Goal: Task Accomplishment & Management: Complete application form

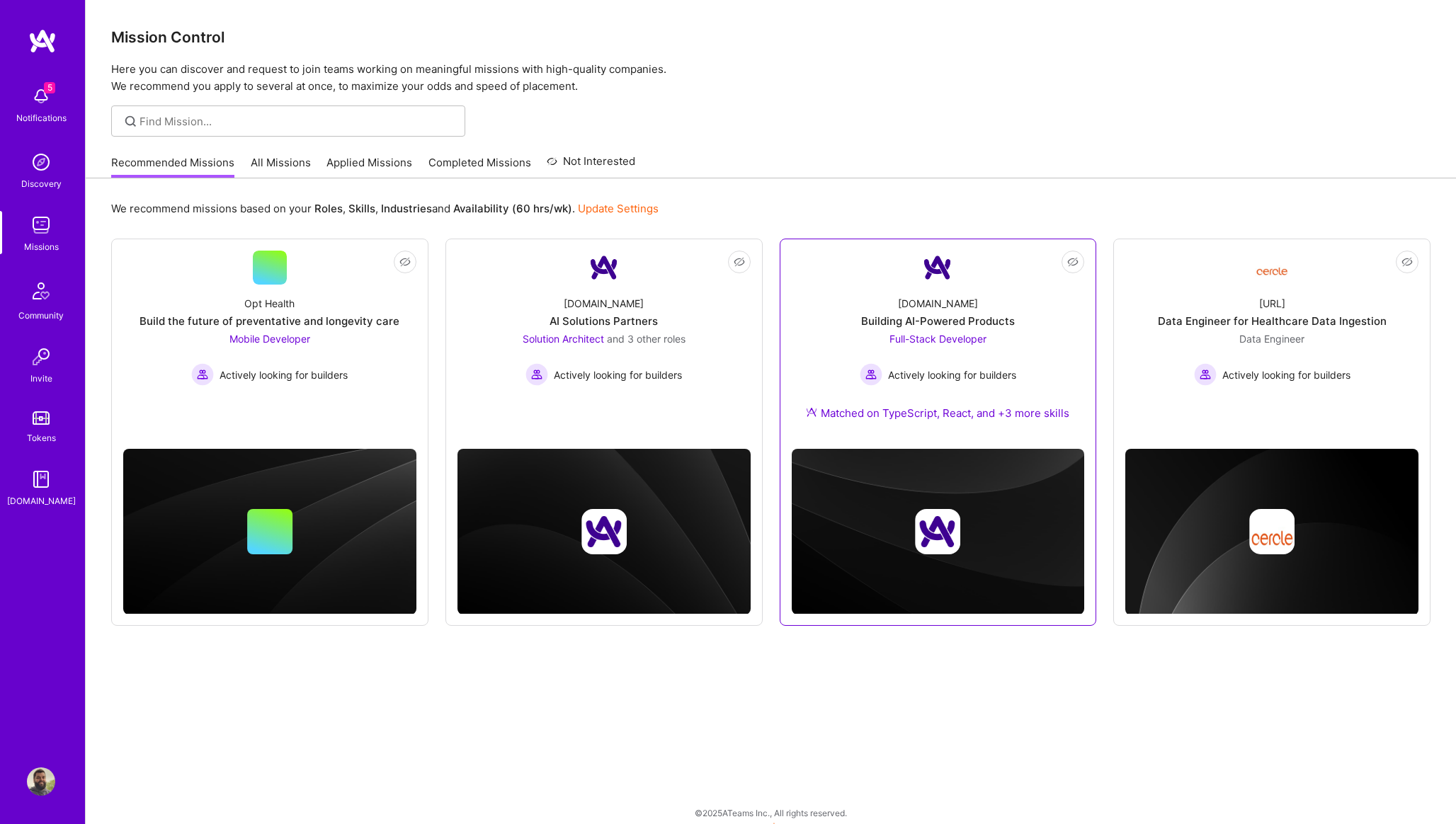
click at [1008, 417] on div "Matched on TypeScript, React, and +3 more skills" at bounding box center [937, 413] width 263 height 15
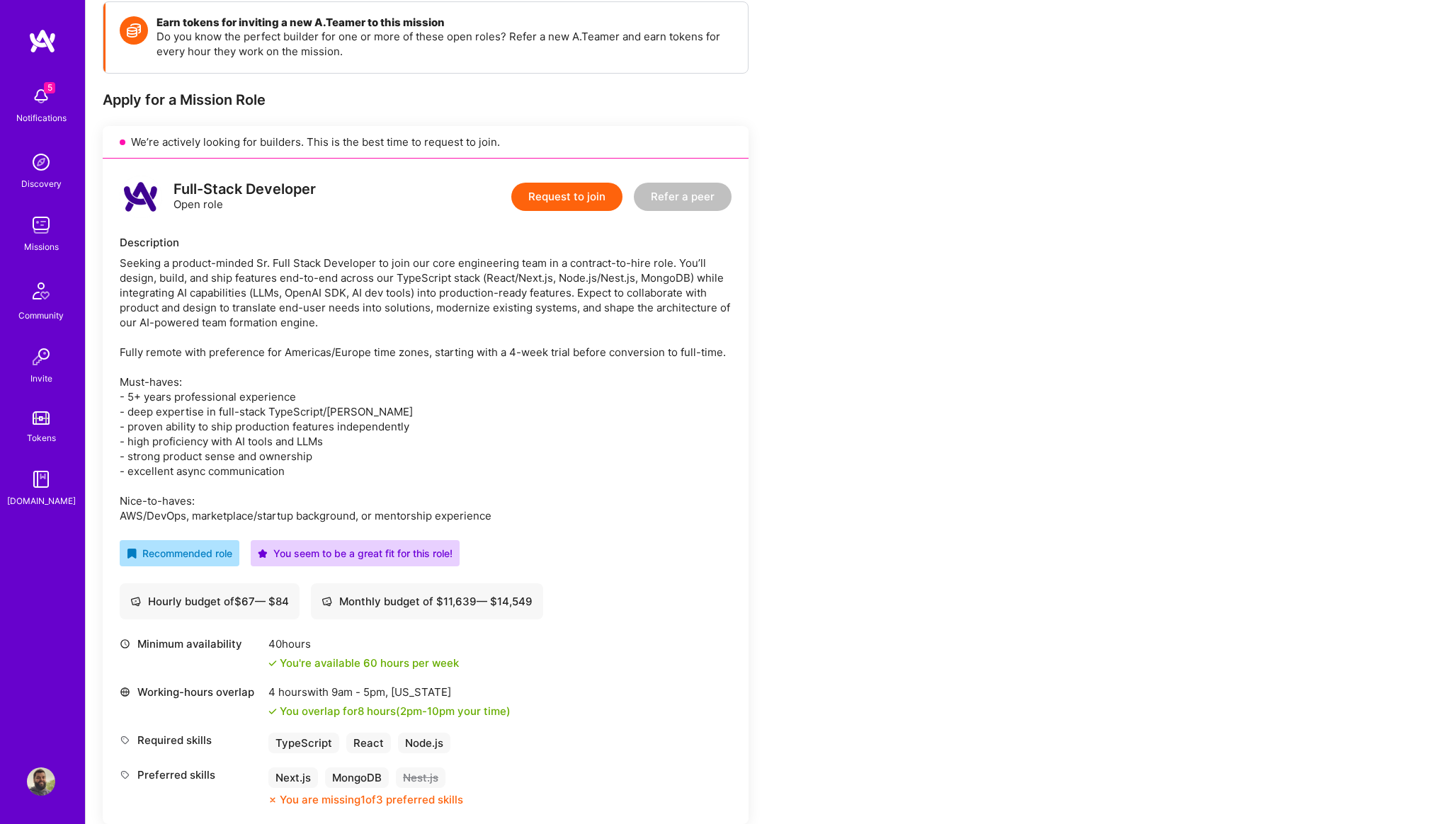
scroll to position [209, 0]
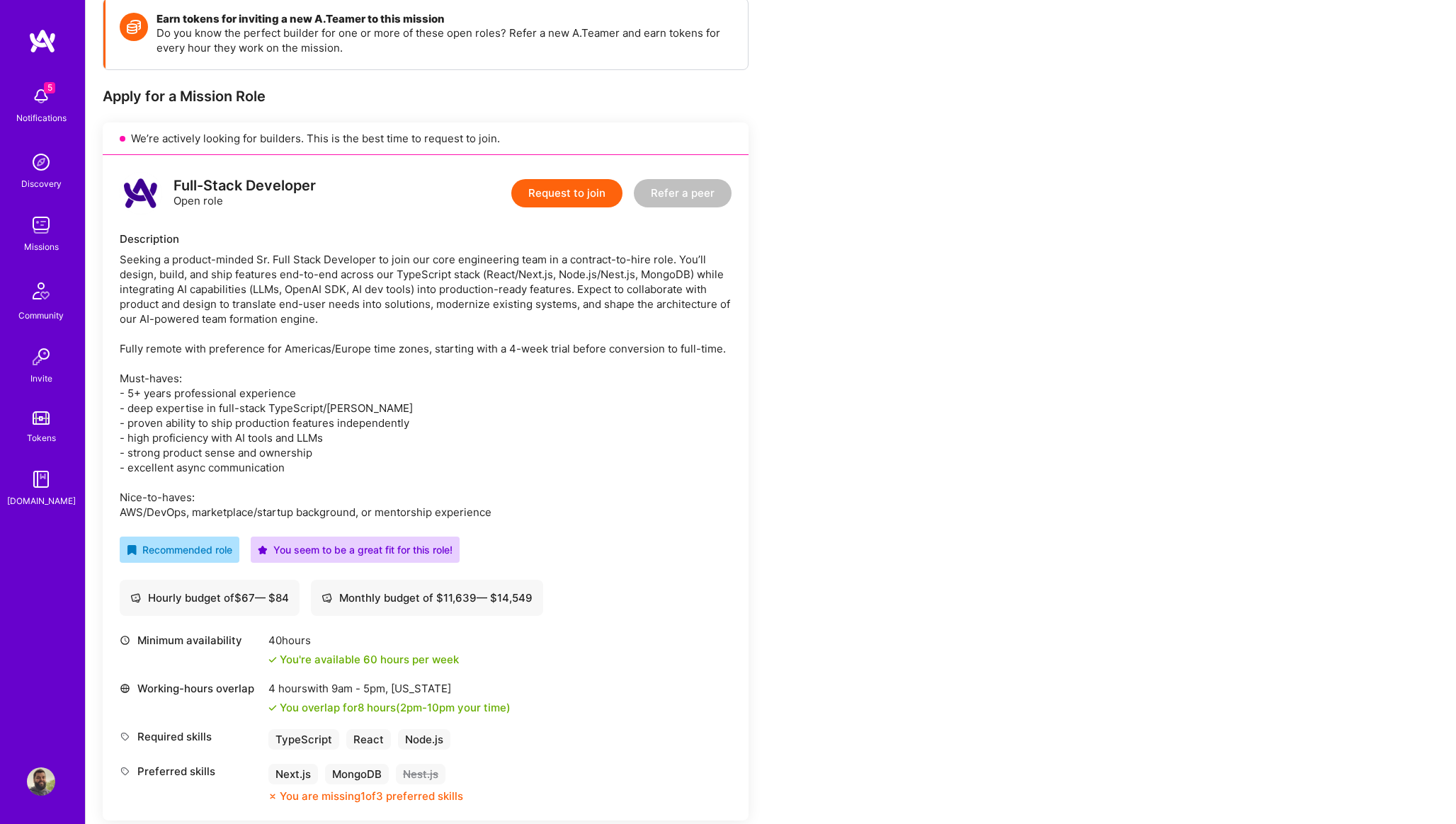
click at [584, 193] on button "Request to join" at bounding box center [567, 193] width 111 height 29
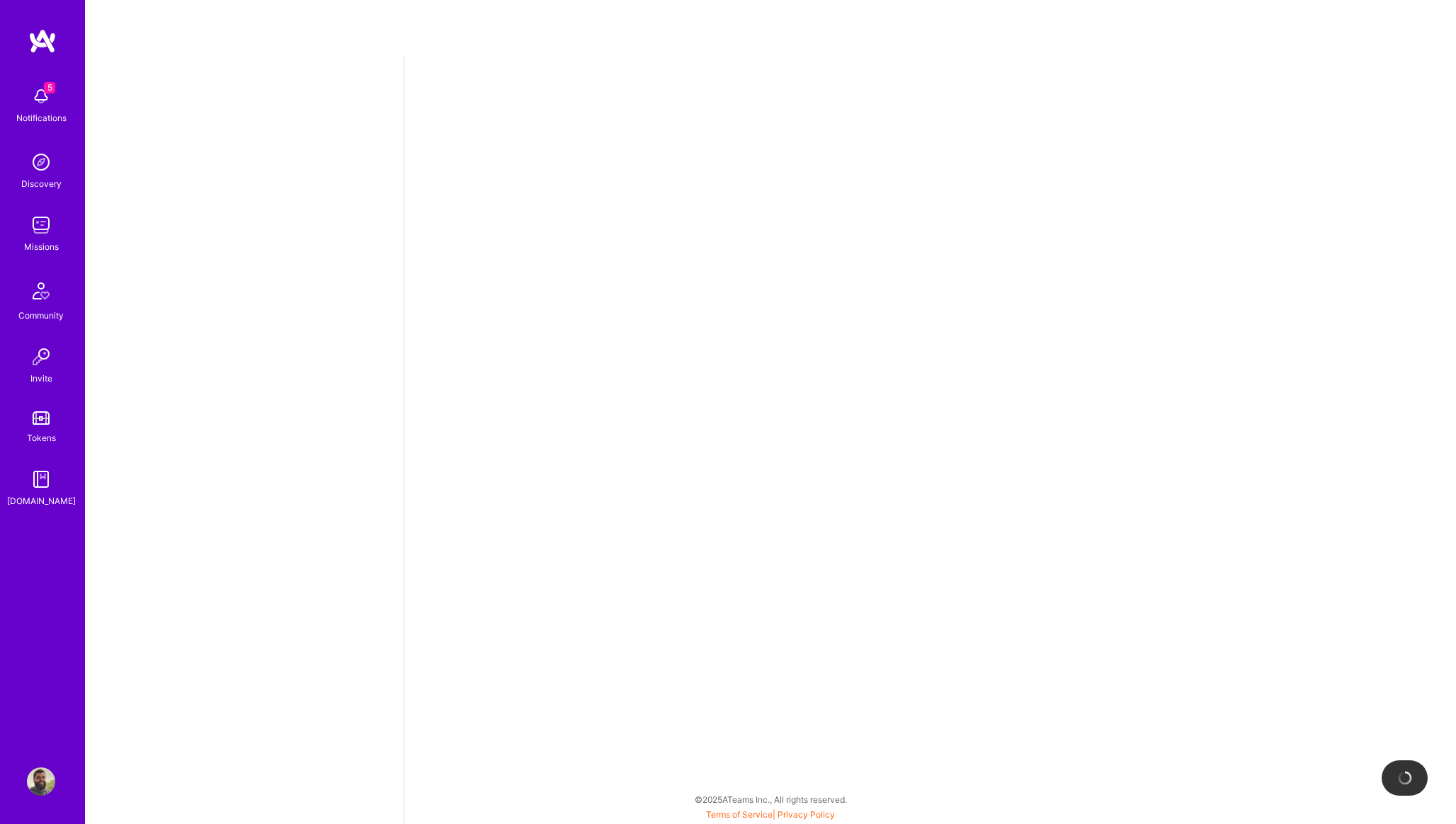
select select "PT"
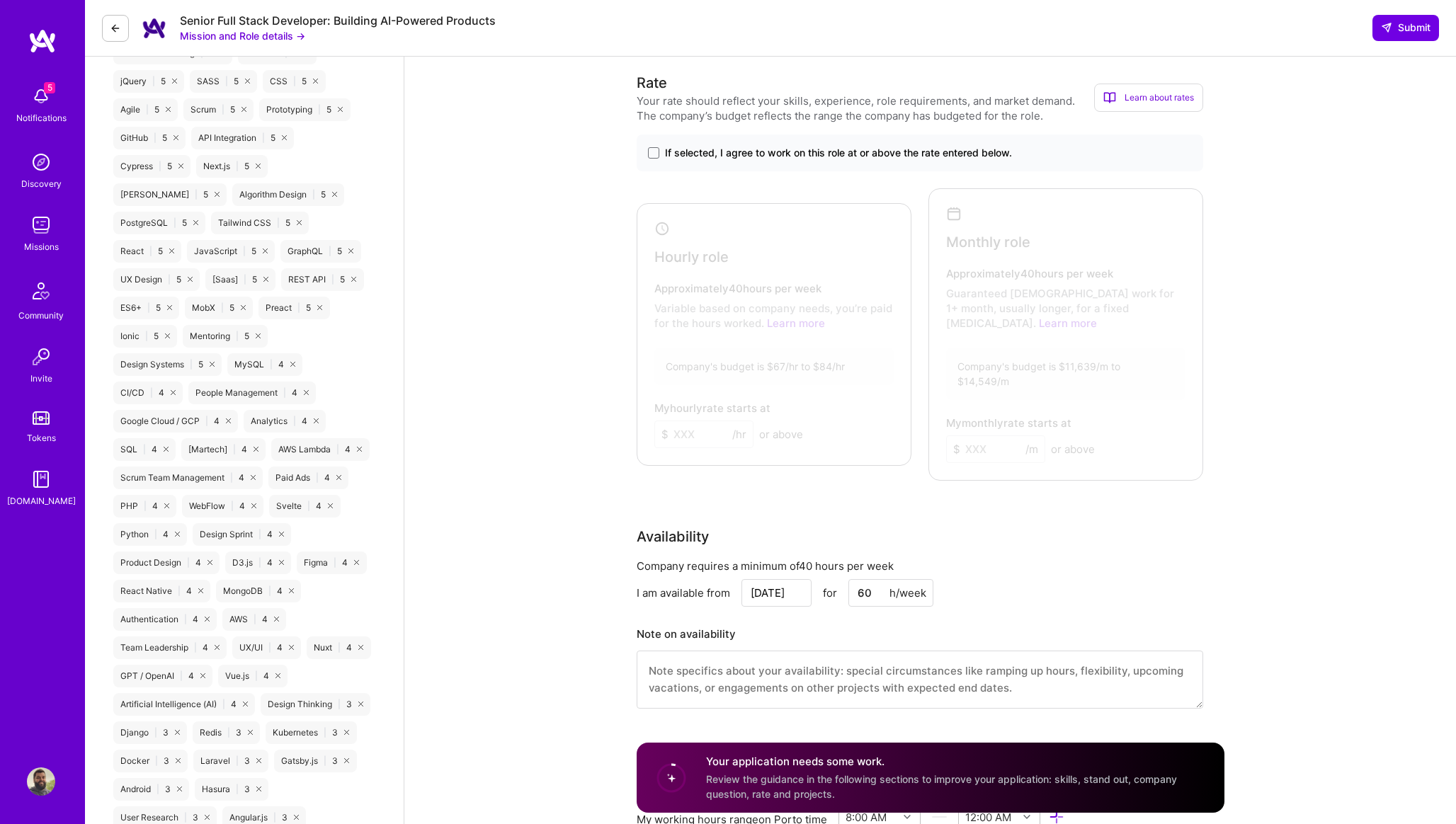
scroll to position [947, 0]
click at [646, 156] on div "If selected, I agree to work on this role at or above the rate entered below." at bounding box center [920, 156] width 567 height 37
click at [650, 152] on span at bounding box center [654, 155] width 11 height 11
click at [0, 0] on input "If selected, I agree to work on this role at or above the rate entered below." at bounding box center [0, 0] width 0 height 0
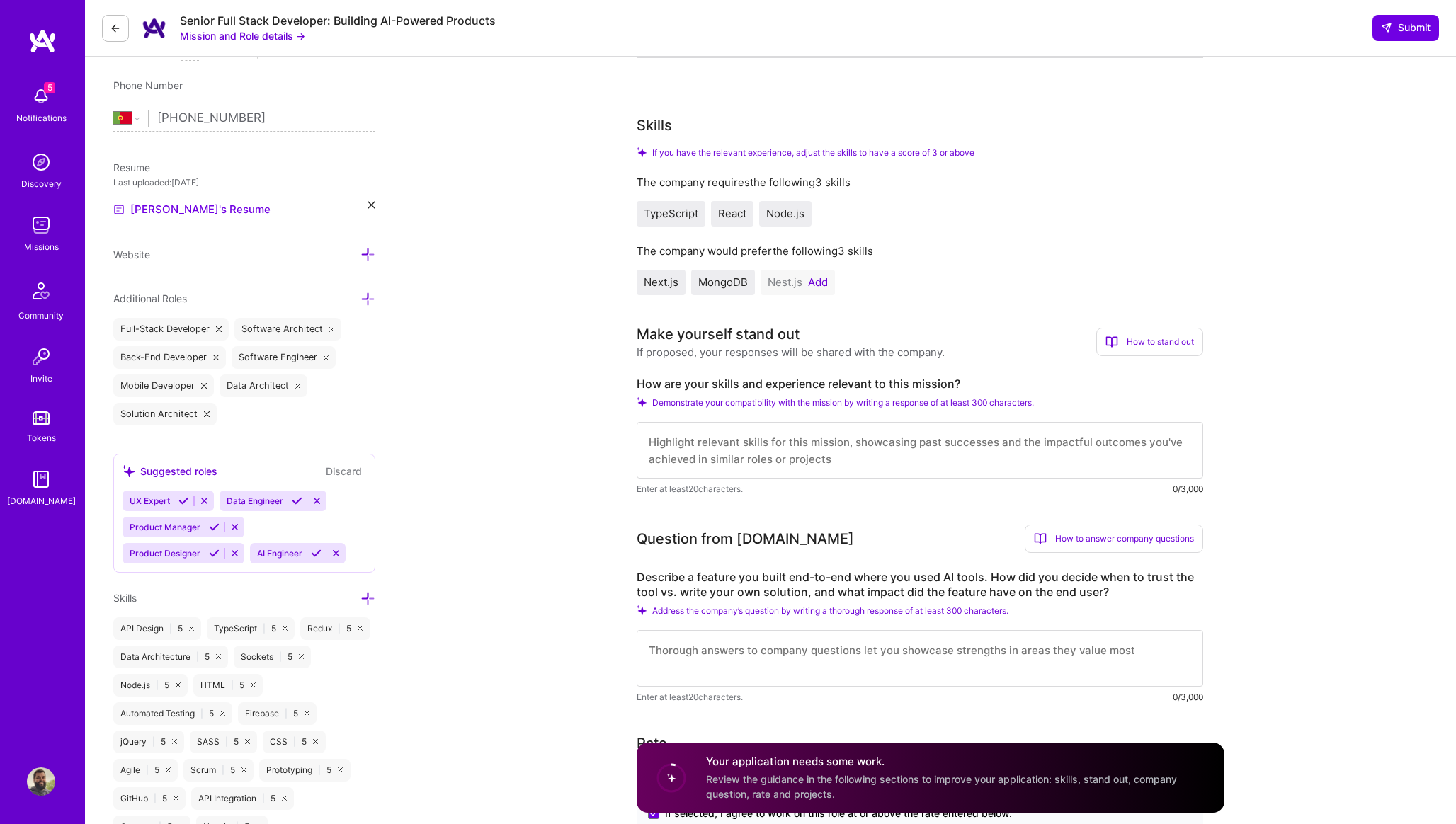
scroll to position [288, 0]
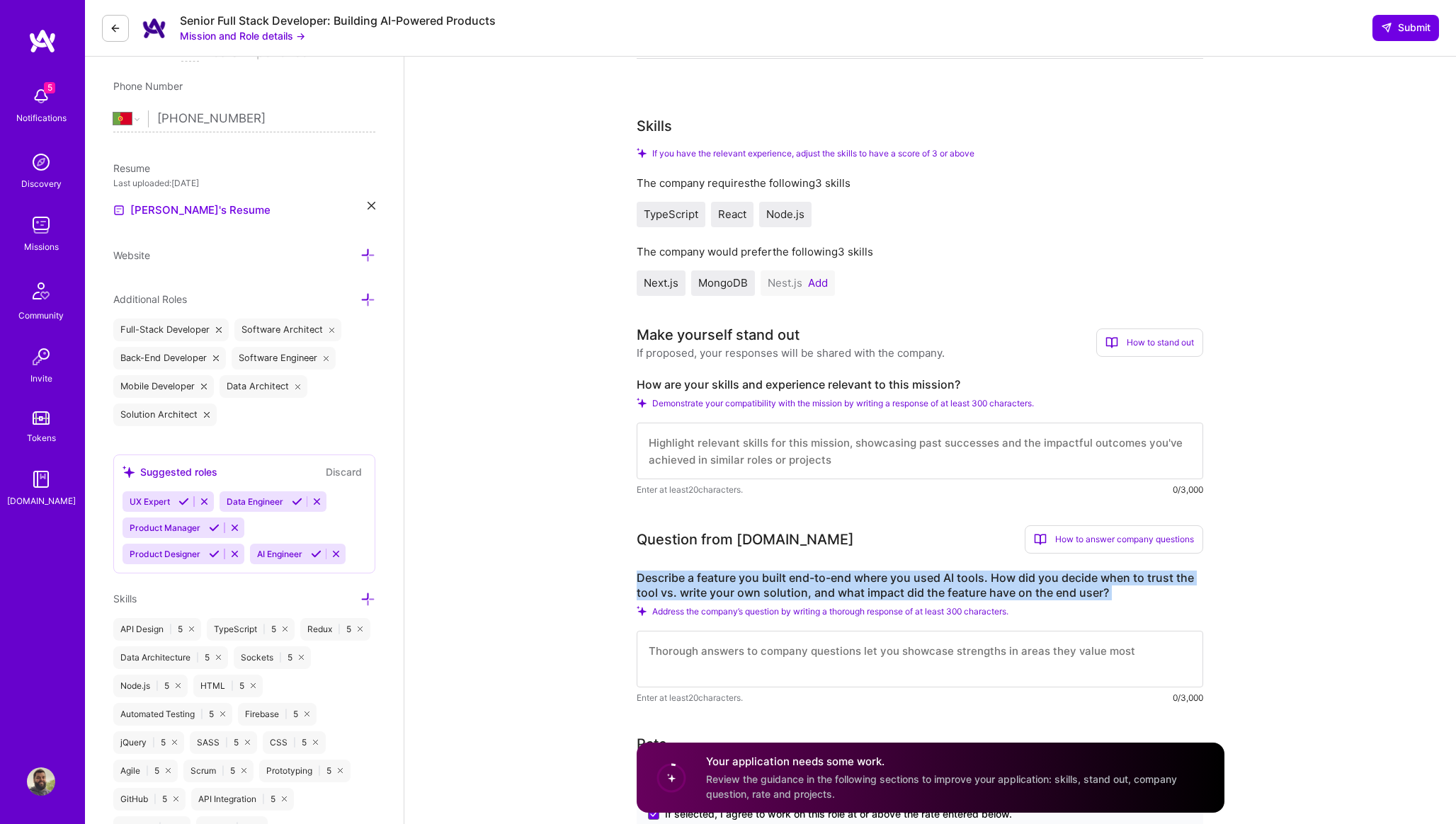
drag, startPoint x: 634, startPoint y: 572, endPoint x: 1145, endPoint y: 606, distance: 512.1
copy div "Describe a feature you built end-to-end where you used AI tools. How did you de…"
